Goal: Task Accomplishment & Management: Manage account settings

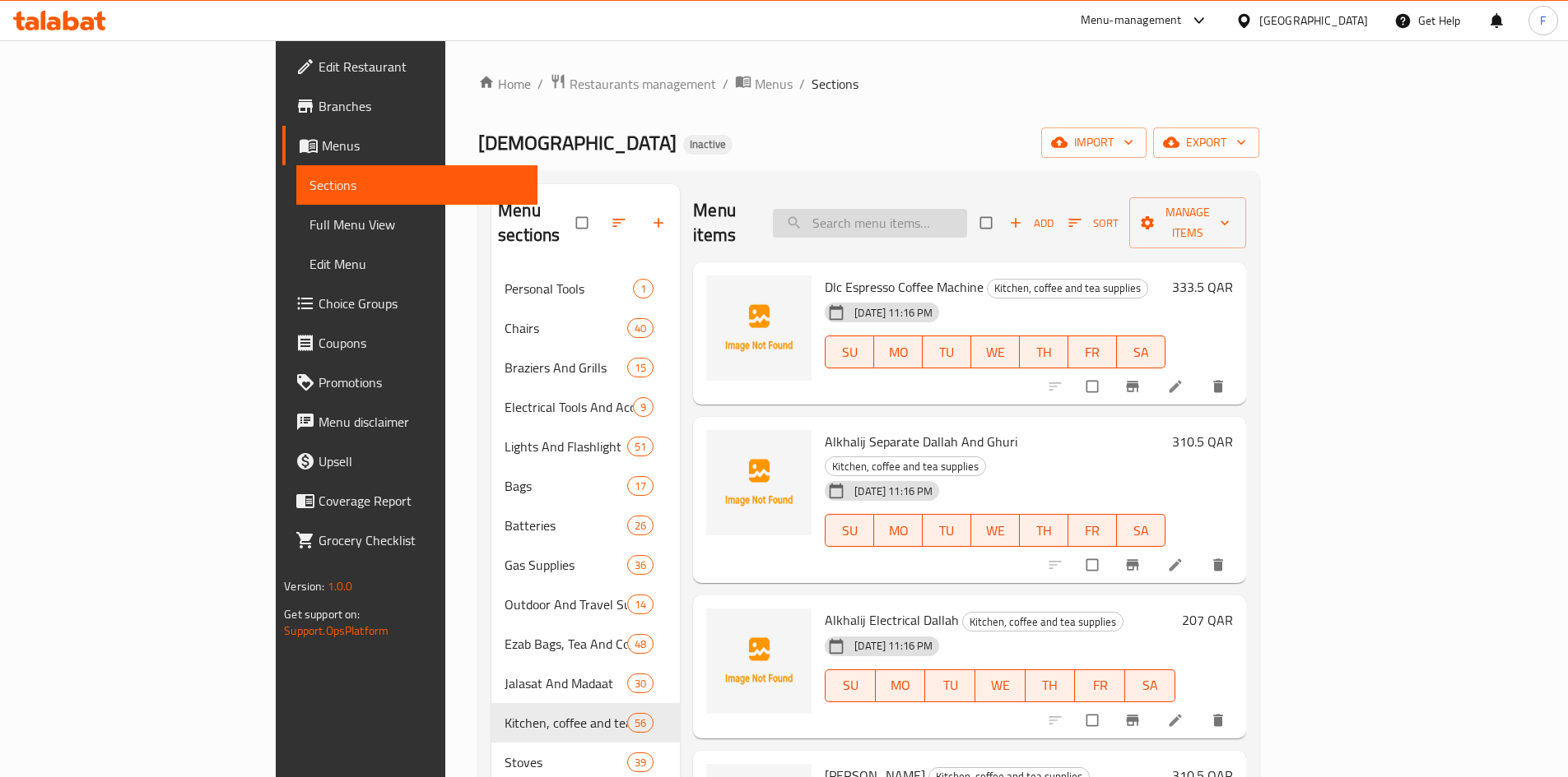
click at [957, 220] on input "search" at bounding box center [870, 223] width 194 height 29
paste input "بيالات"
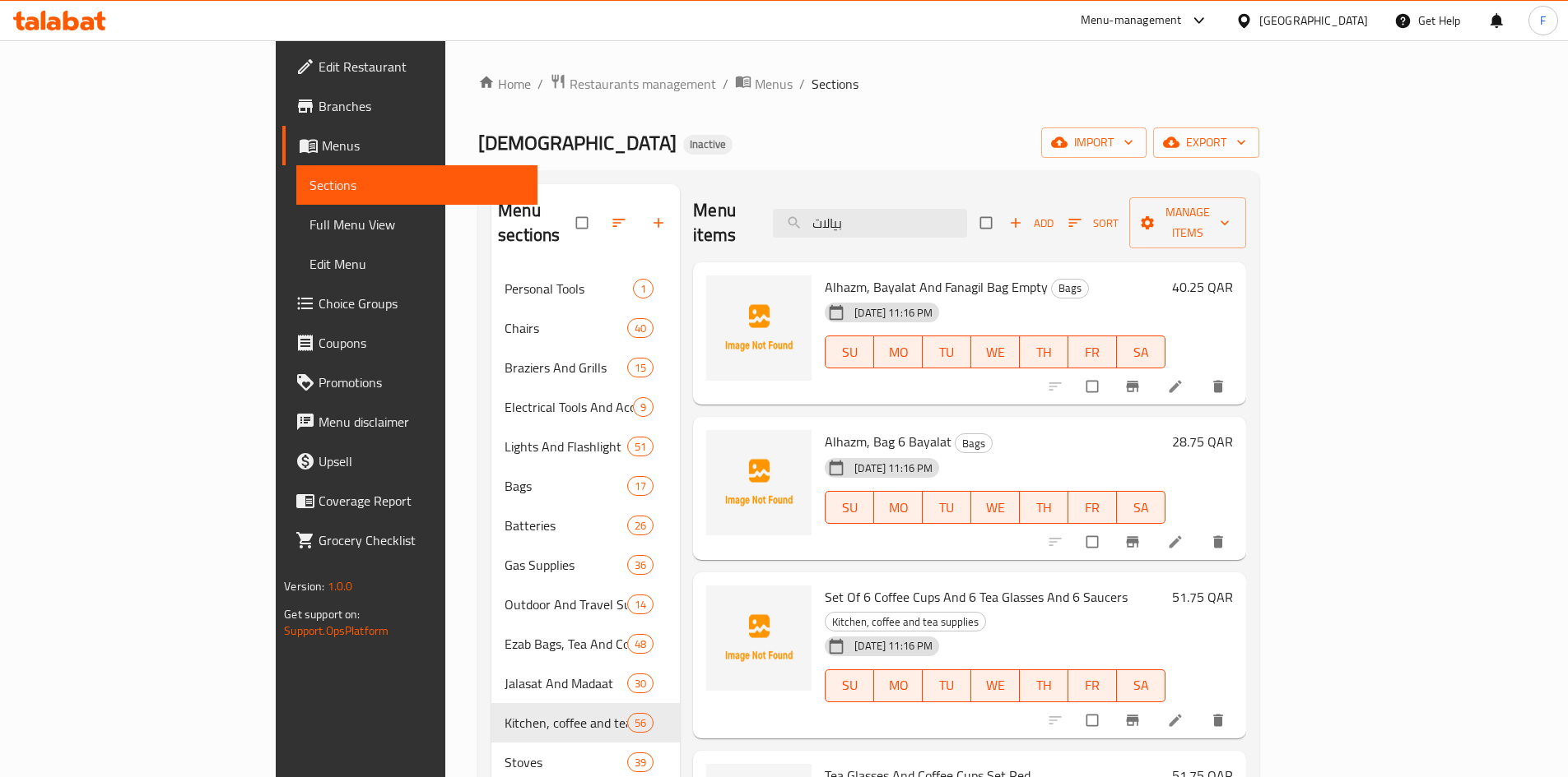
click at [825, 275] on span "Alhazm, Bayalat And Fanagil Bag Empty" at bounding box center [937, 287] width 223 height 25
copy span "Bayalat"
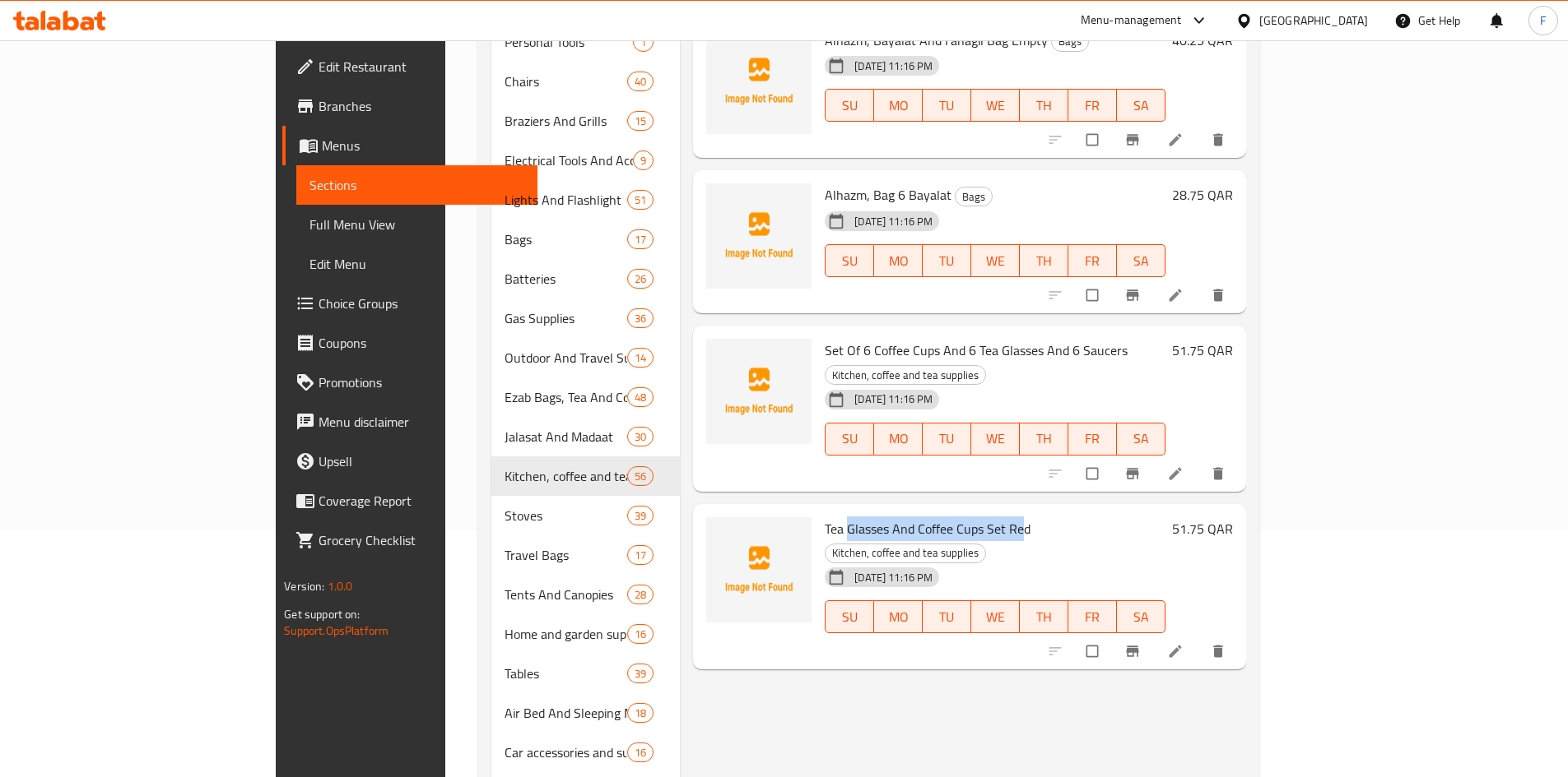
drag, startPoint x: 780, startPoint y: 486, endPoint x: 950, endPoint y: 486, distance: 170.0
click at [950, 517] on span "Tea Glasses And Coffee Cups Set Red" at bounding box center [928, 529] width 206 height 25
click at [928, 517] on span "Tea Glasses And Coffee Cups Set Red" at bounding box center [928, 529] width 206 height 25
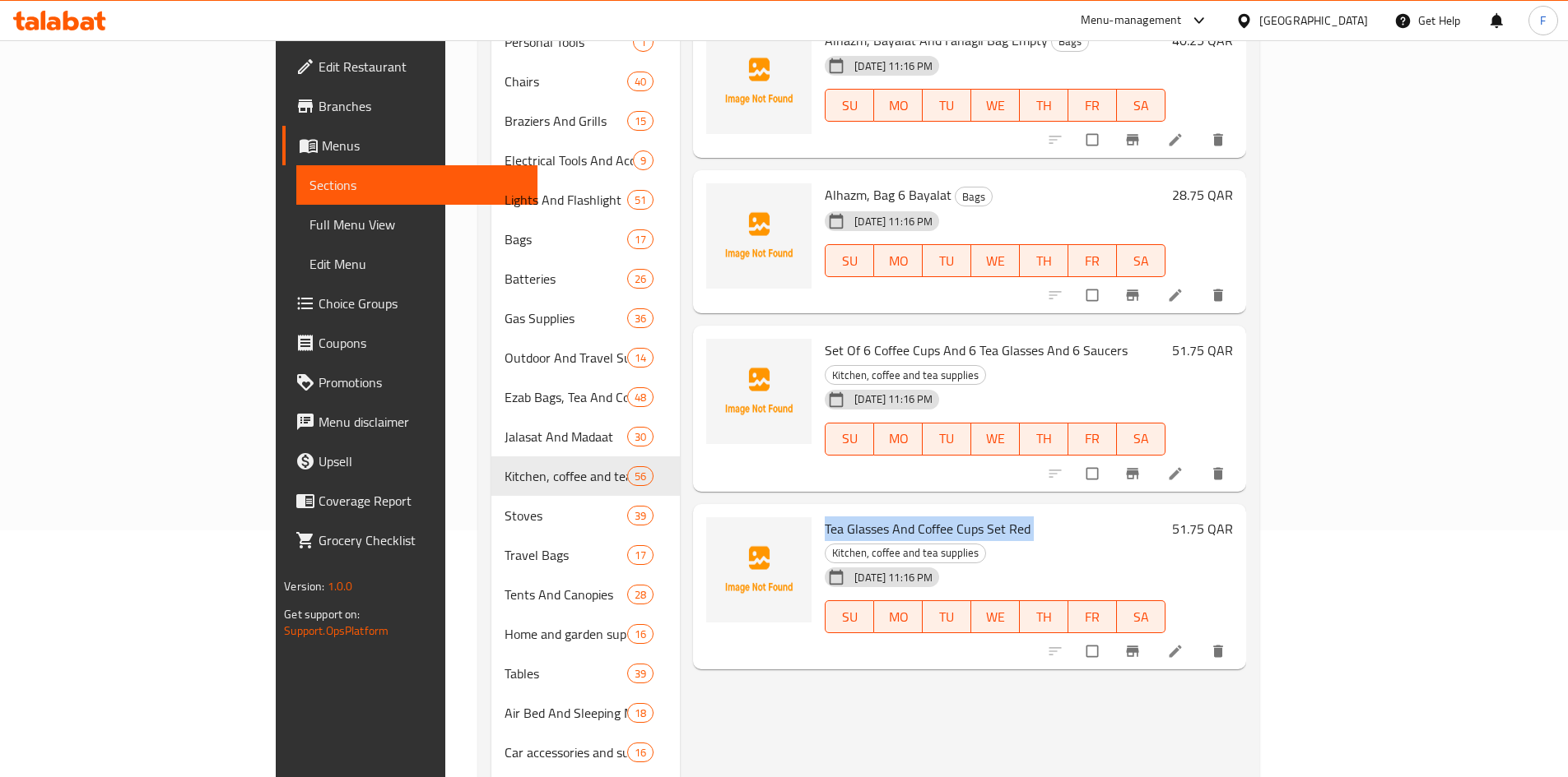
click at [928, 517] on span "Tea Glasses And Coffee Cups Set Red" at bounding box center [928, 529] width 206 height 25
click at [932, 517] on span "Tea Glasses And Coffee Cups Set Red" at bounding box center [928, 529] width 206 height 25
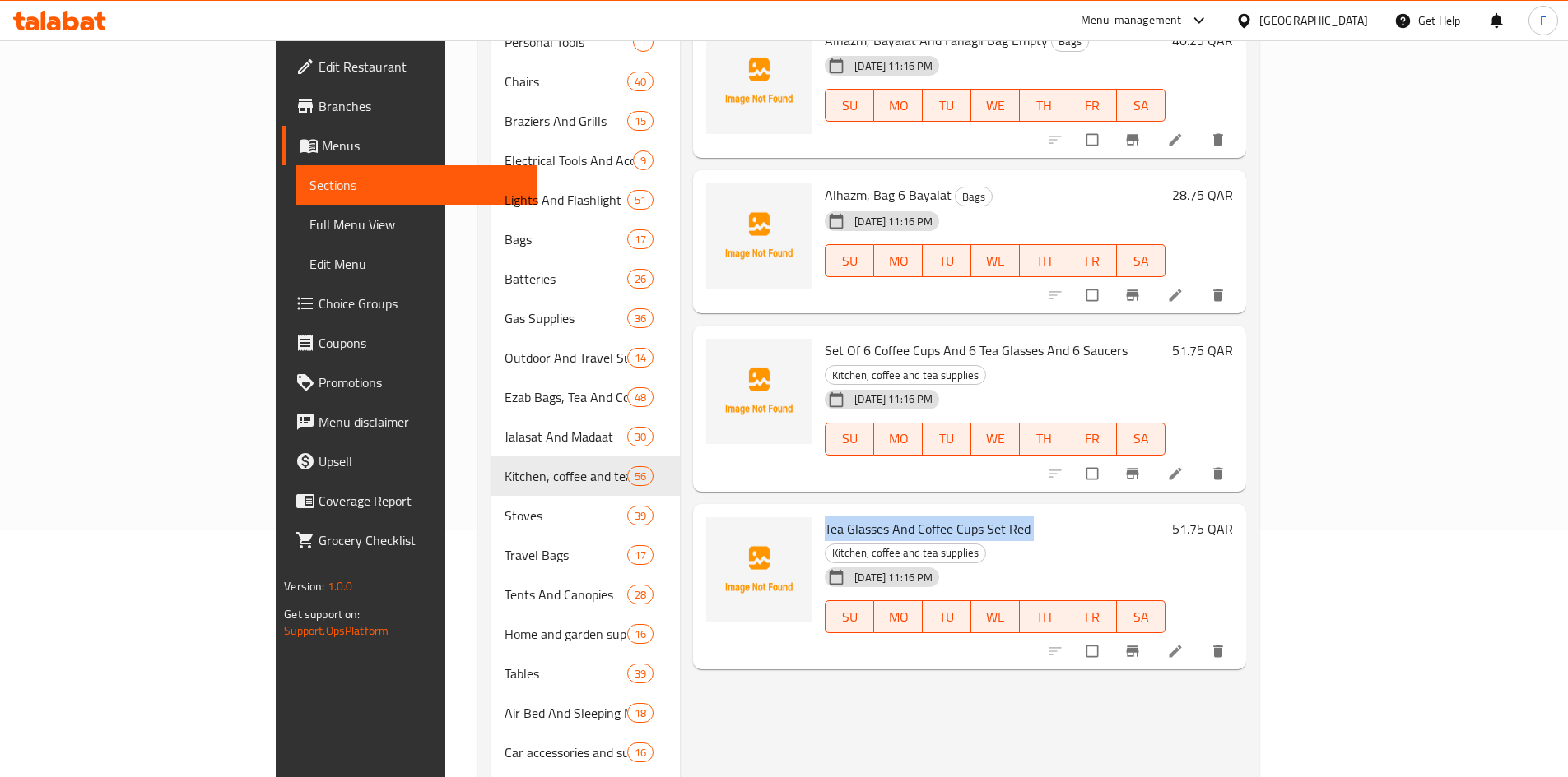
click at [932, 517] on span "Tea Glasses And Coffee Cups Set Red" at bounding box center [928, 529] width 206 height 25
click at [838, 517] on span "Tea Glasses And Coffee Cups Set Red" at bounding box center [928, 529] width 206 height 25
click at [825, 517] on span "Tea Glasses And Coffee Cups Set Red" at bounding box center [928, 529] width 206 height 25
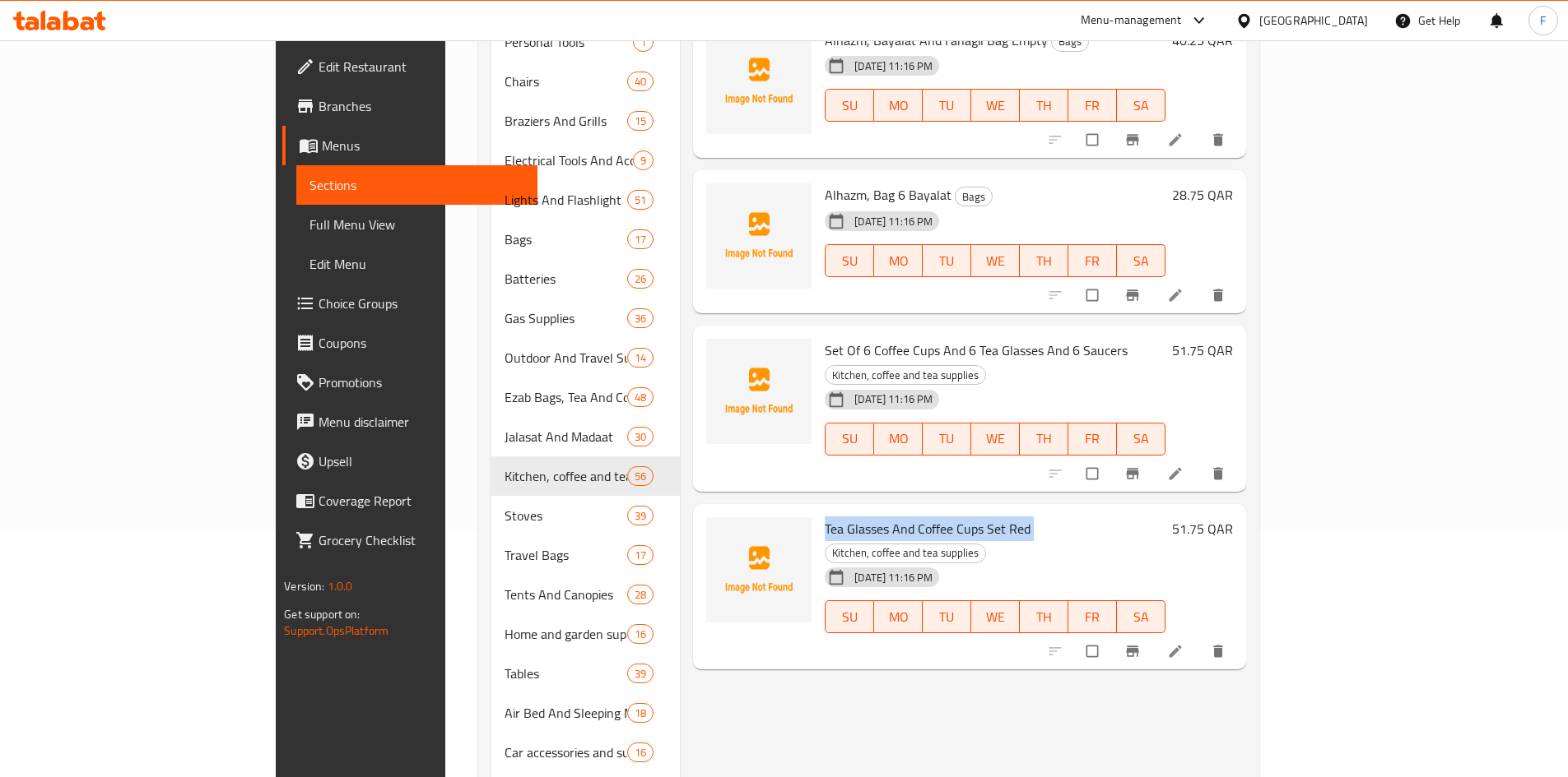
copy h6 "Tea Glasses And Coffee Cups Set Red"
click at [850, 183] on span "Alhazm, Bag 6 Bayalat" at bounding box center [888, 195] width 127 height 25
copy h6 "Bayalat"
click at [955, 338] on span "Set Of 6 Coffee Cups And 6 Tea Glasses And 6 Saucers" at bounding box center [976, 351] width 303 height 25
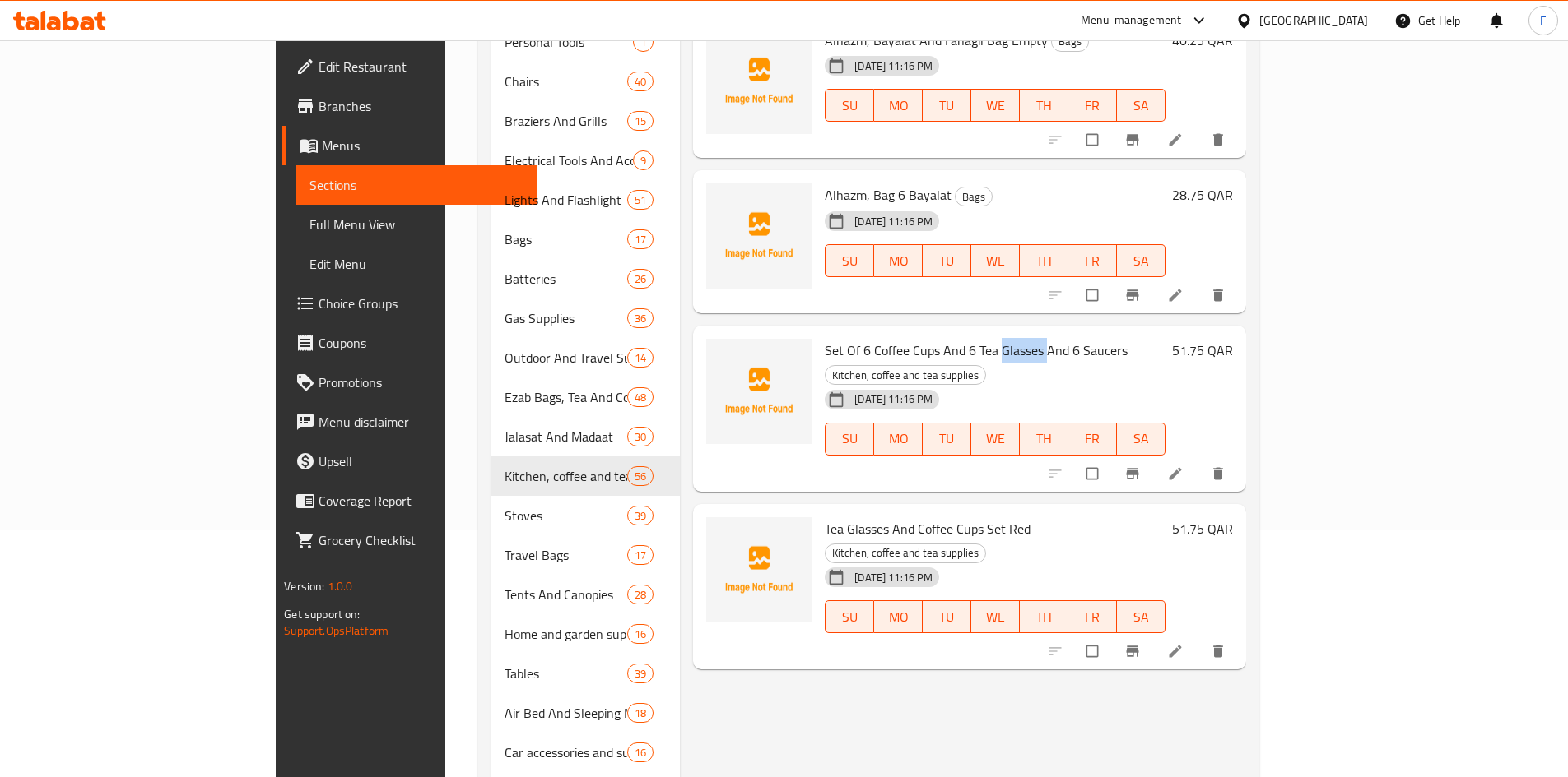
click at [955, 338] on span "Set Of 6 Coffee Cups And 6 Tea Glasses And 6 Saucers" at bounding box center [976, 351] width 303 height 25
copy h6 "Set Of 6 Coffee Cups And 6 Tea Glasses And 6 Saucers"
click at [891, 338] on span "Set Of 6 Coffee Cups And 6 Tea Glasses And 6 Saucers" at bounding box center [976, 351] width 303 height 25
click at [863, 183] on span "Alhazm, Bag 6 Bayalat" at bounding box center [888, 195] width 127 height 25
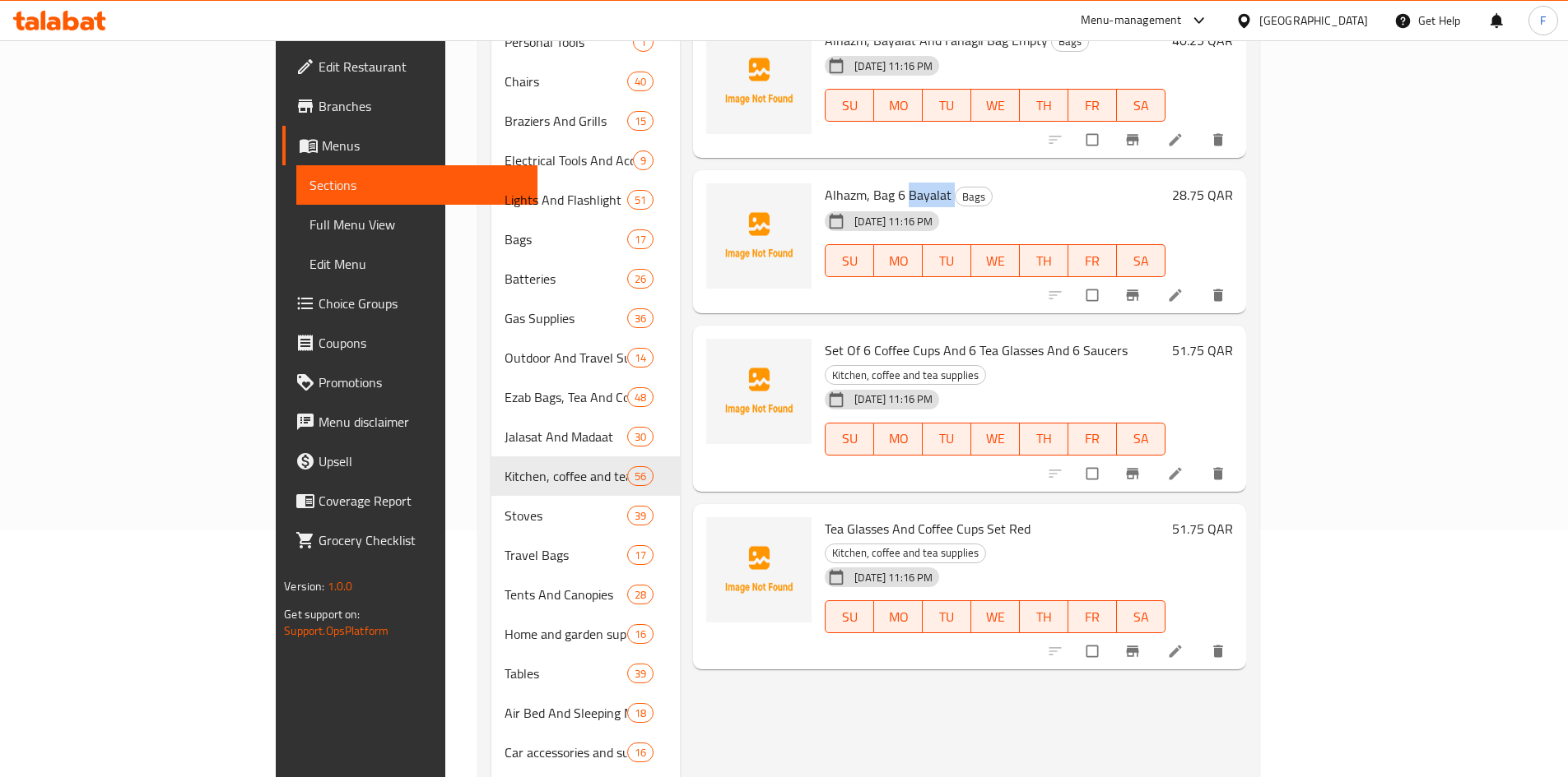
click at [863, 183] on span "Alhazm, Bag 6 Bayalat" at bounding box center [888, 195] width 127 height 25
copy h6 "Bayalat"
click at [858, 183] on span "Alhazm, Bag 6 Bayalat" at bounding box center [888, 195] width 127 height 25
click at [864, 183] on span "Alhazm, Bag 6 Bayalat" at bounding box center [888, 195] width 127 height 25
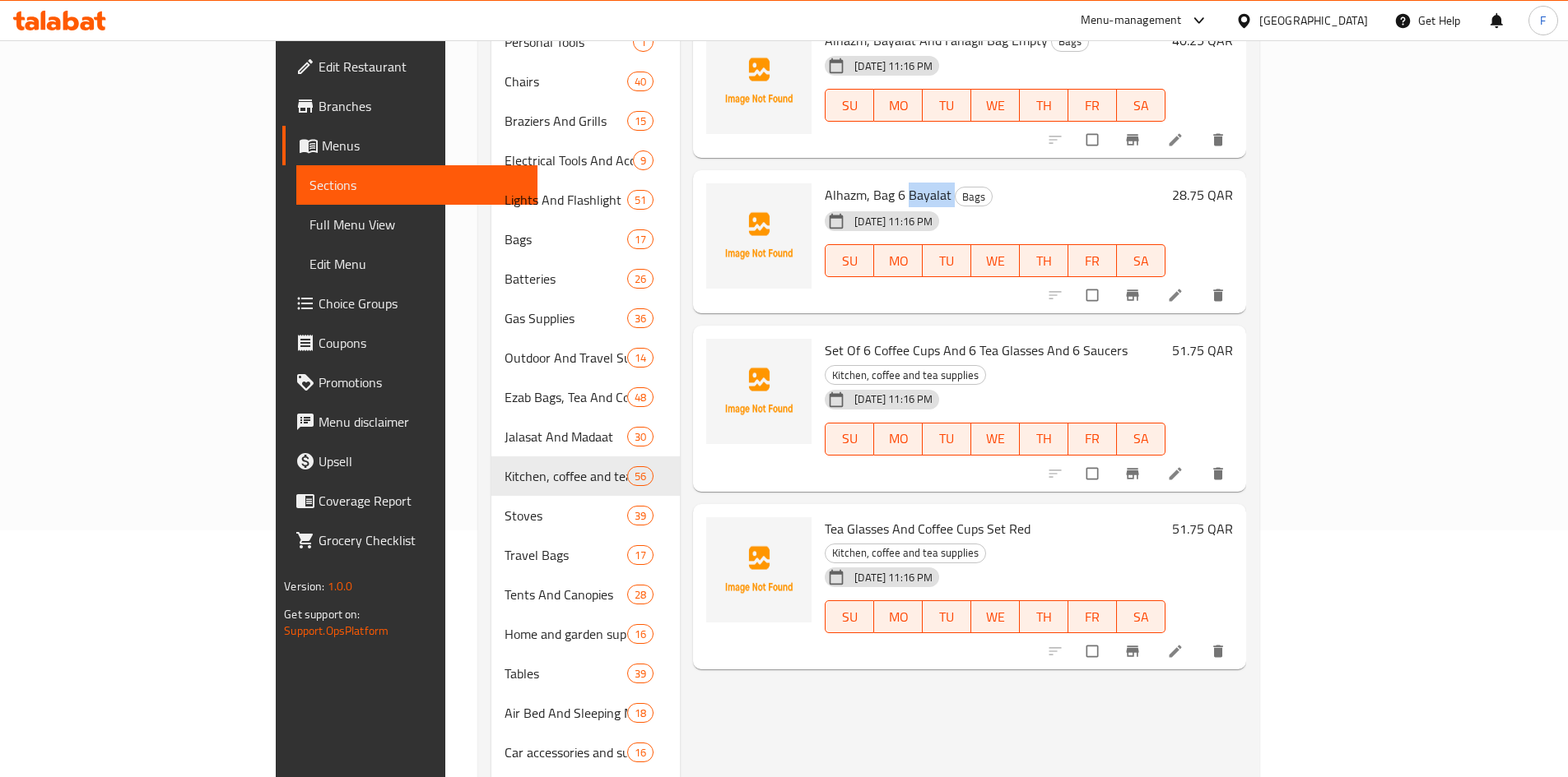
click at [864, 183] on span "Alhazm, Bag 6 Bayalat" at bounding box center [888, 195] width 127 height 25
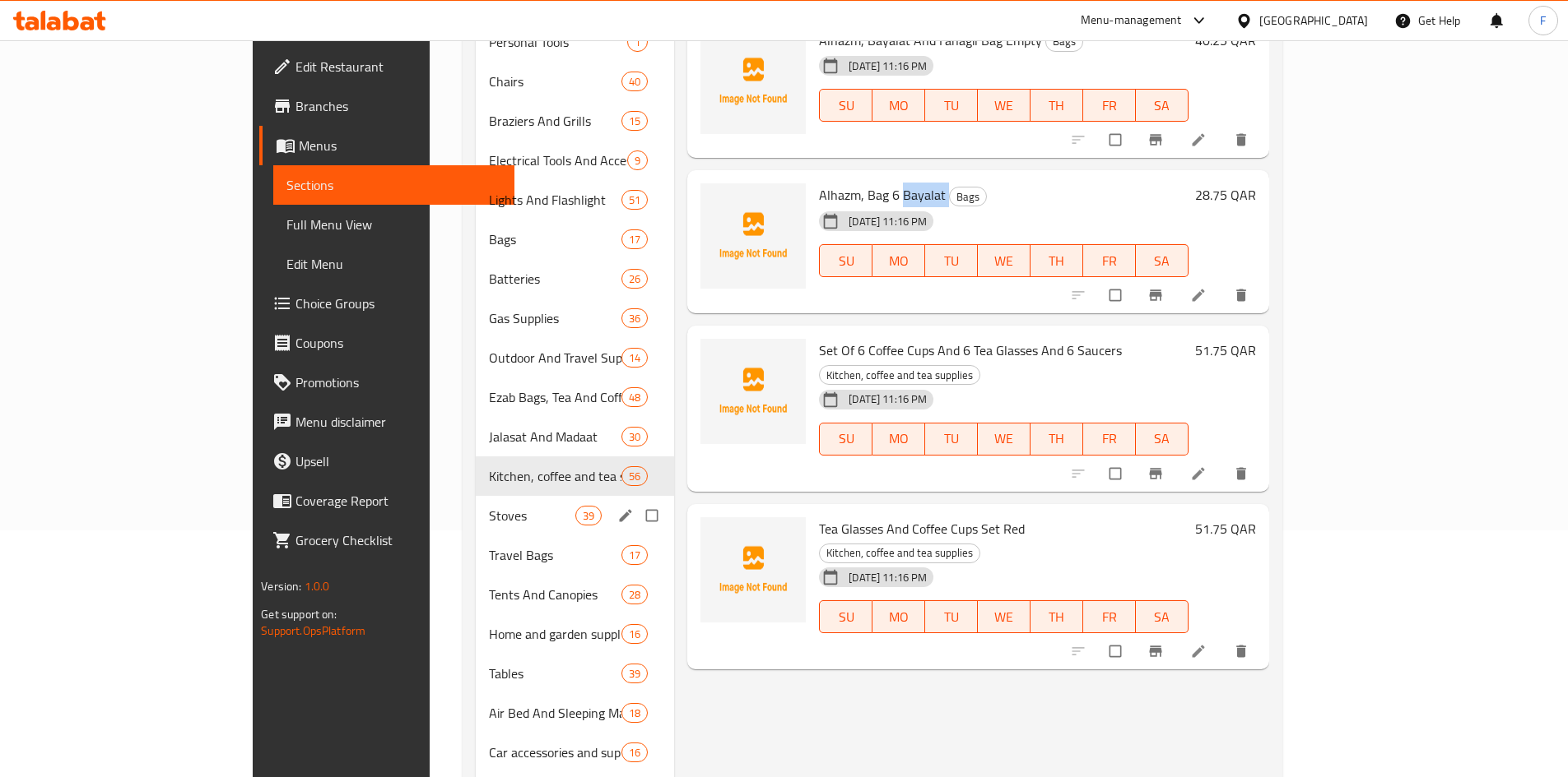
scroll to position [388, 0]
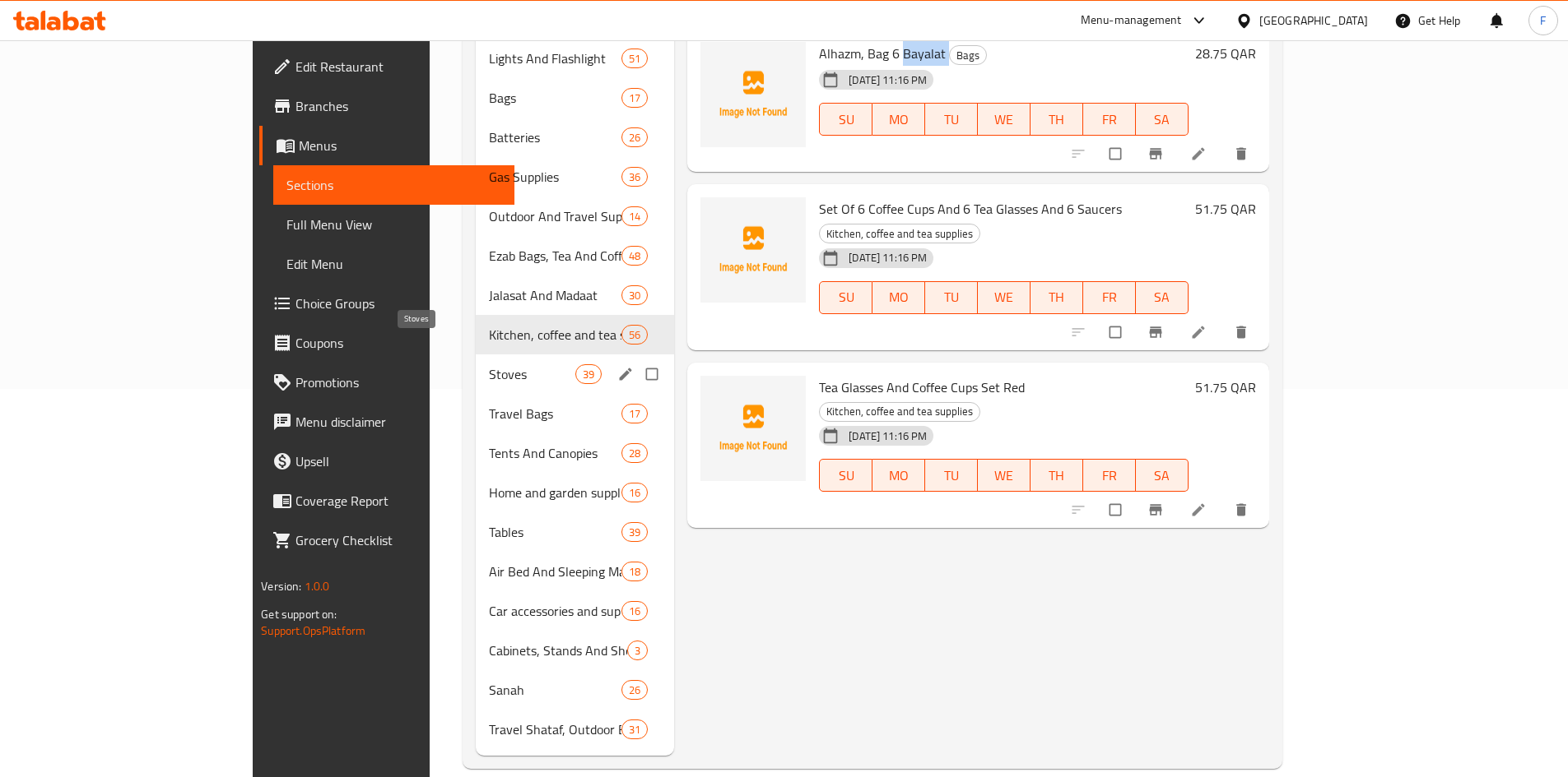
click at [489, 365] on span "Stoves" at bounding box center [532, 374] width 86 height 19
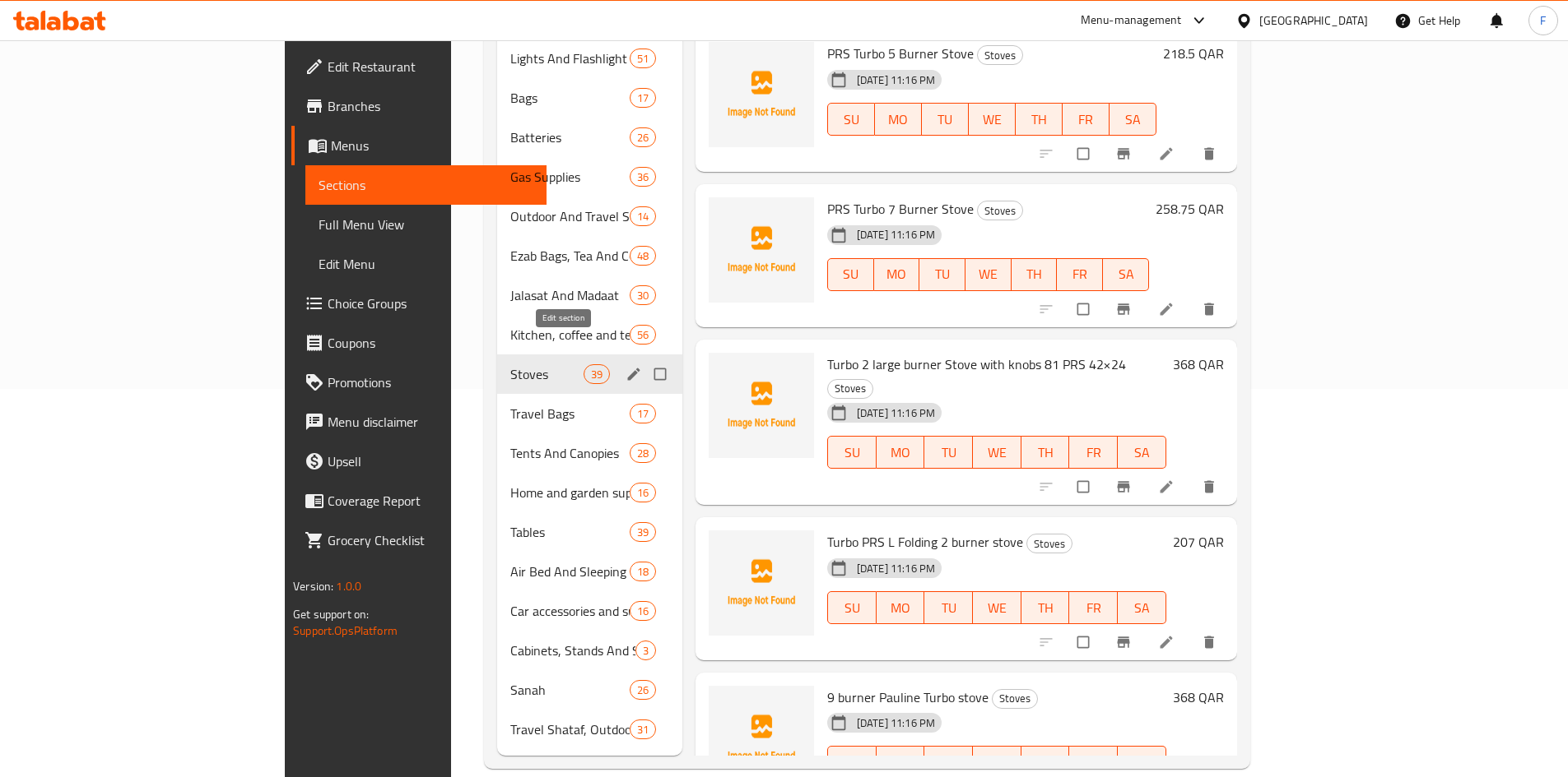
click at [625, 366] on icon "edit" at bounding box center [633, 374] width 17 height 17
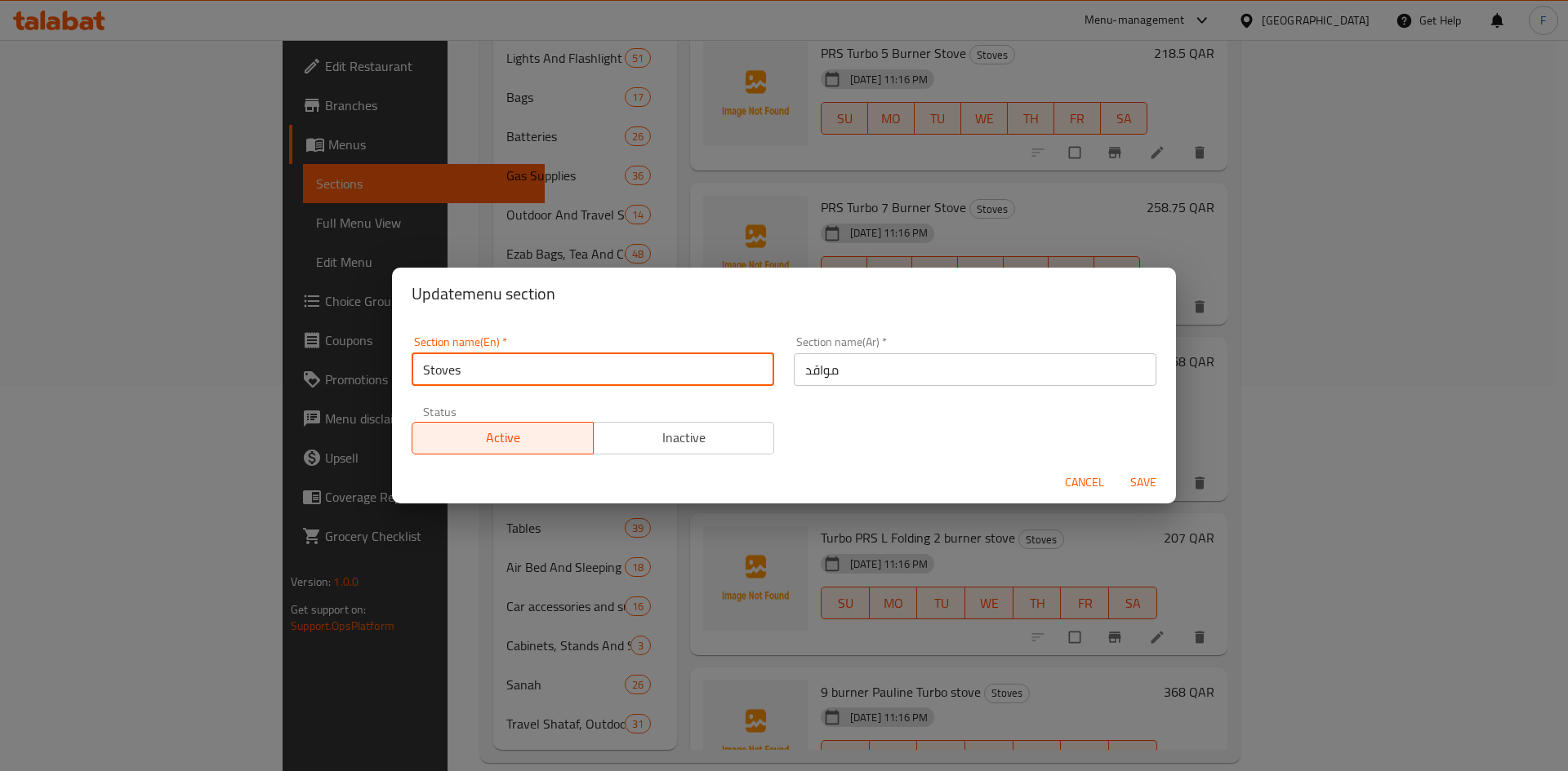
drag, startPoint x: 537, startPoint y: 382, endPoint x: 395, endPoint y: 367, distance: 142.8
click at [395, 367] on div "Section name(En)   * Stoves Section name(En) * Section name(Ar)   * مواقد Secti…" at bounding box center [784, 391] width 784 height 141
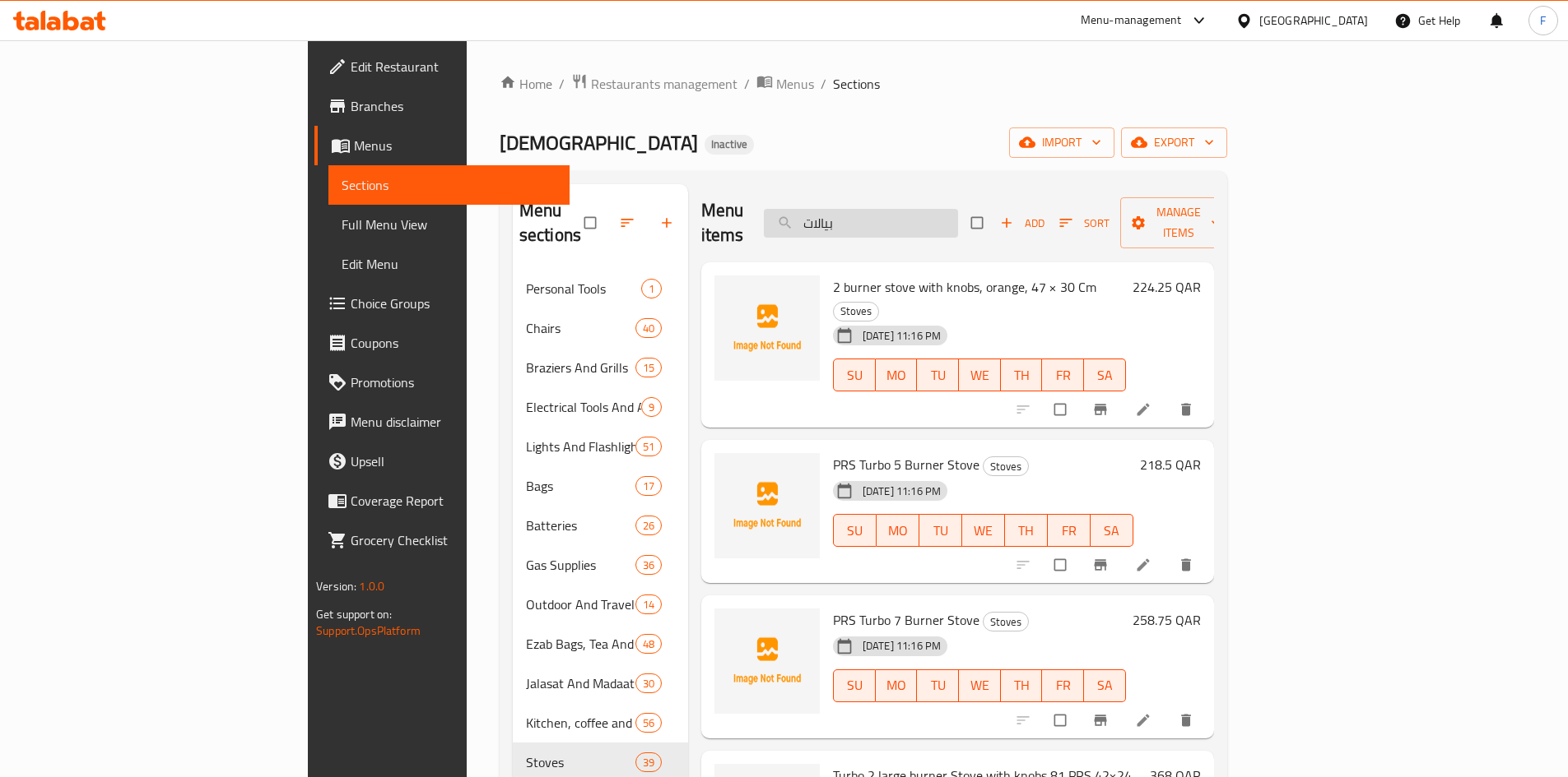
click at [932, 212] on input "بيالات" at bounding box center [860, 223] width 194 height 29
paste input "را"
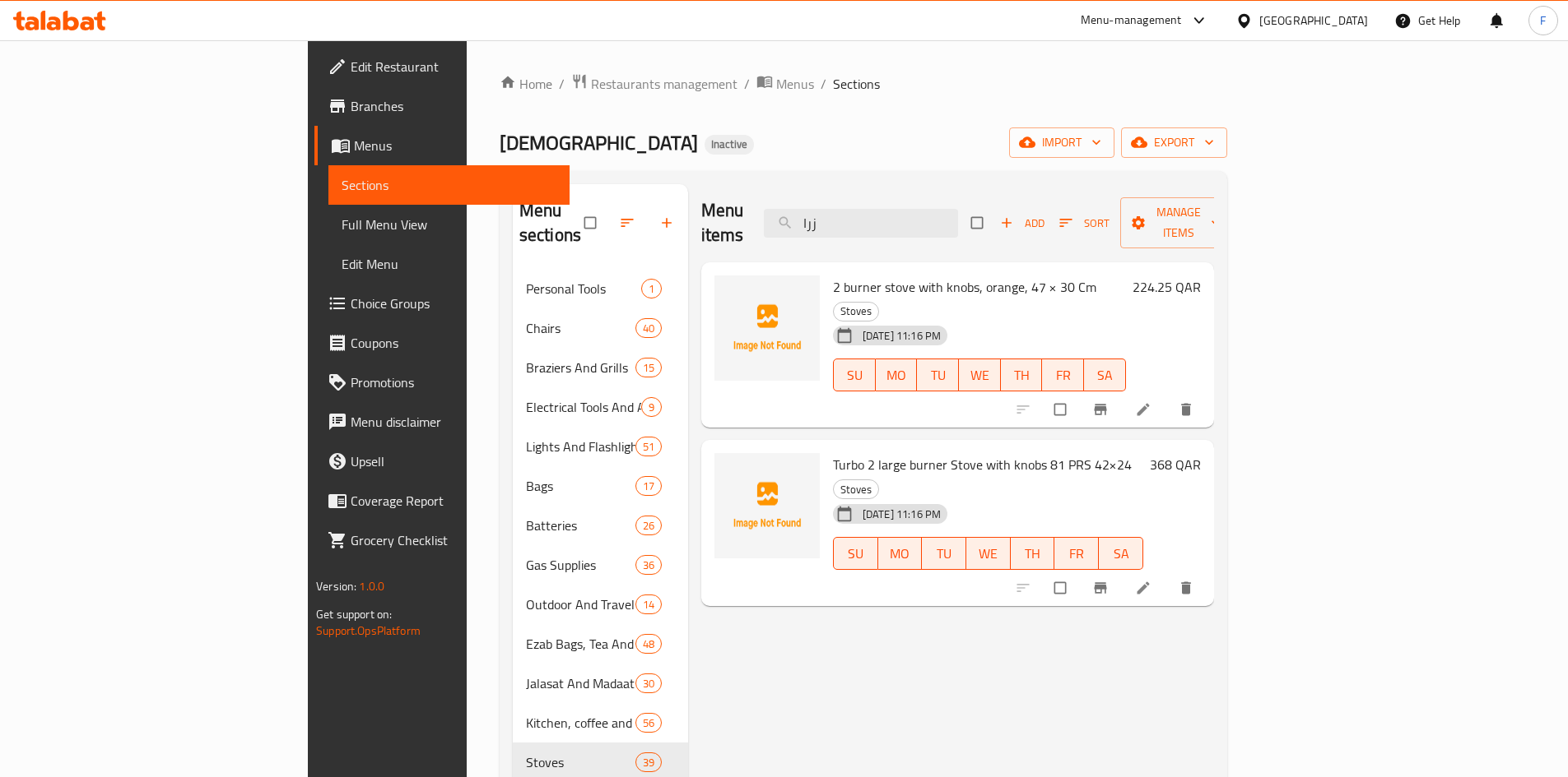
click at [845, 453] on span "Turbo 2 large burner Stove with knobs 81 PRS 42×24" at bounding box center [982, 465] width 299 height 25
click at [833, 275] on span "2 burner stove with knobs, orange, 47 × 30 Cm" at bounding box center [964, 287] width 263 height 25
drag, startPoint x: 850, startPoint y: 260, endPoint x: 1004, endPoint y: 270, distance: 154.3
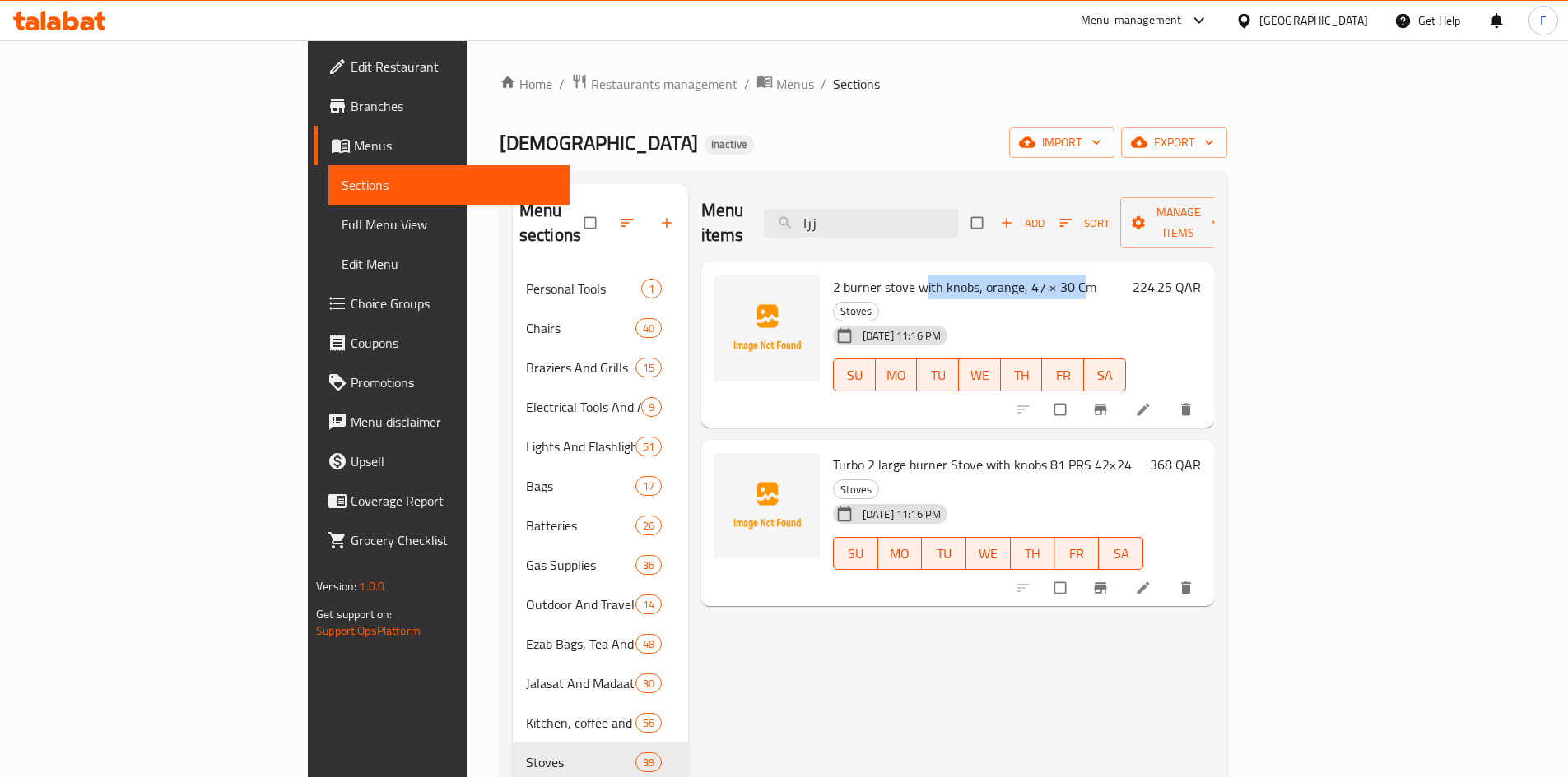
click at [1004, 275] on span "2 burner stove with knobs, orange, 47 × 30 Cm" at bounding box center [964, 287] width 263 height 25
click at [954, 453] on span "Turbo 2 large burner Stove with knobs 81 PRS 42×24" at bounding box center [982, 465] width 299 height 25
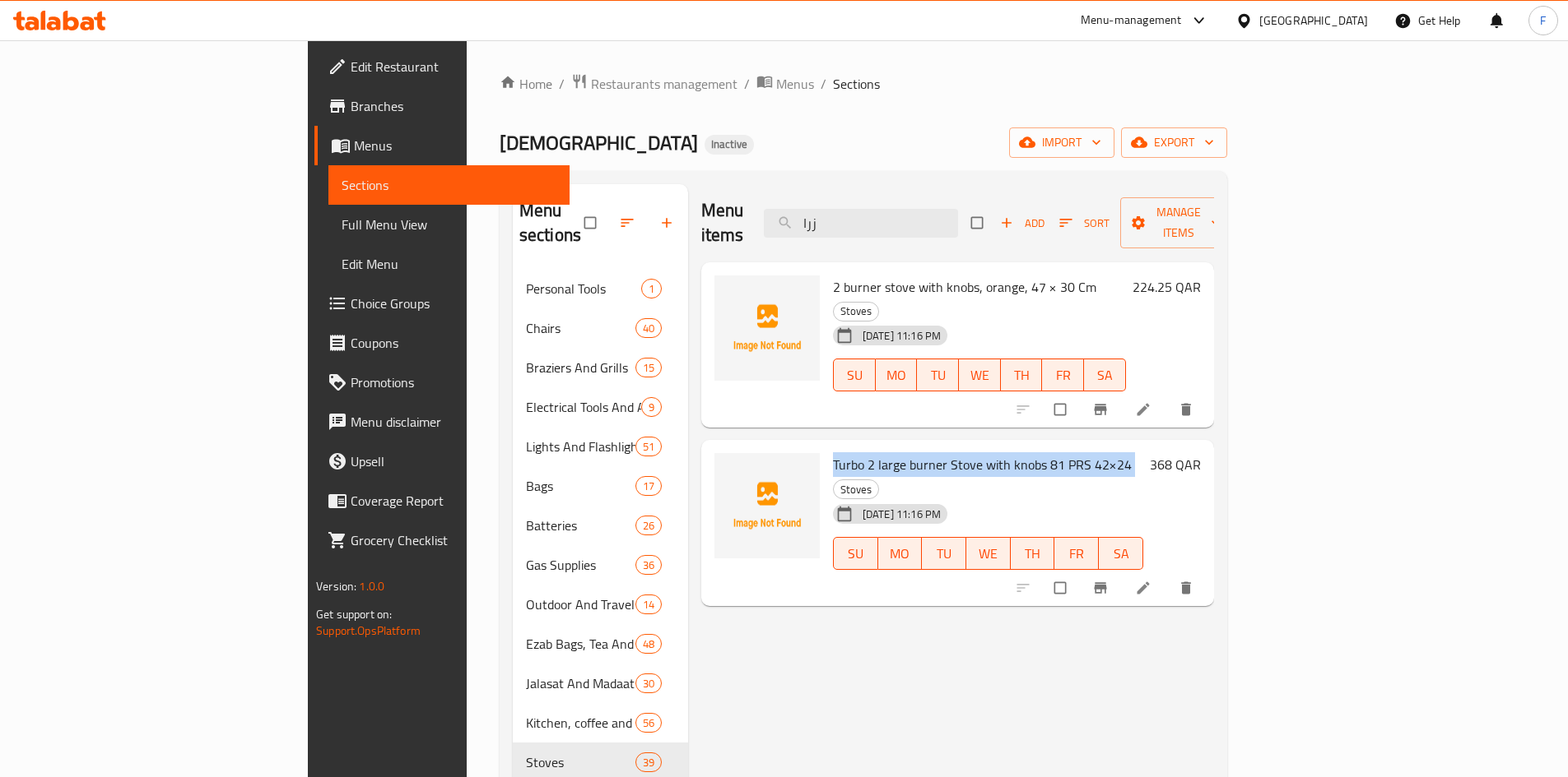
click at [954, 453] on span "Turbo 2 large burner Stove with knobs 81 PRS 42×24" at bounding box center [982, 465] width 299 height 25
click at [958, 209] on input "زرا" at bounding box center [860, 223] width 194 height 29
type input "زرا"
